Goal: Task Accomplishment & Management: Use online tool/utility

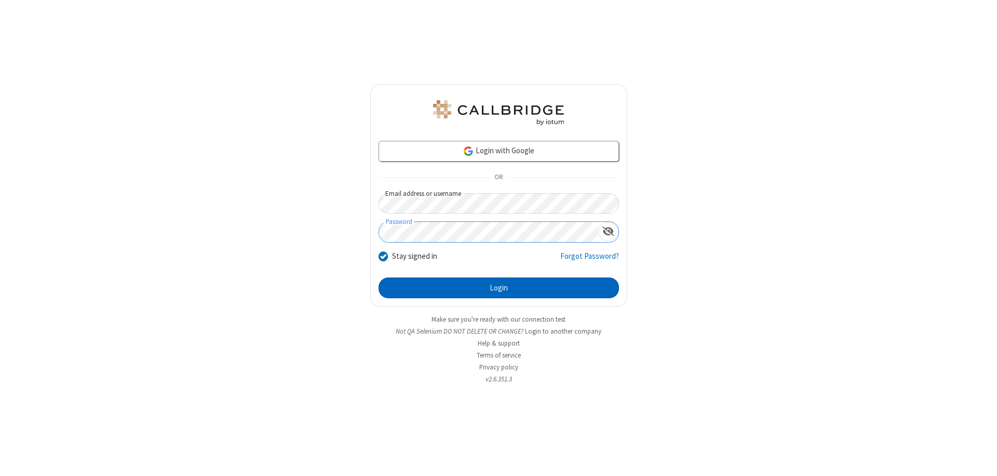
click at [498, 288] on button "Login" at bounding box center [498, 287] width 240 height 21
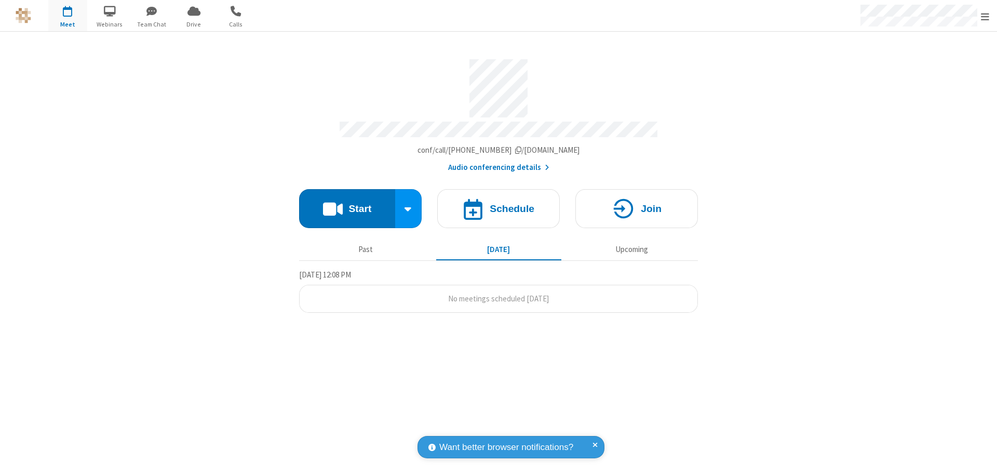
click at [347, 203] on button "Start" at bounding box center [347, 208] width 96 height 39
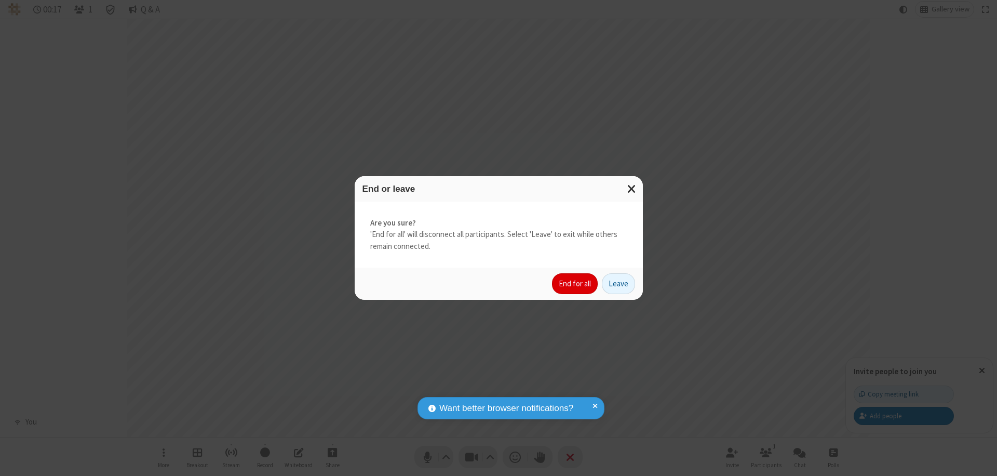
click at [575, 283] on button "End for all" at bounding box center [575, 283] width 46 height 21
